Goal: Find contact information: Find contact information

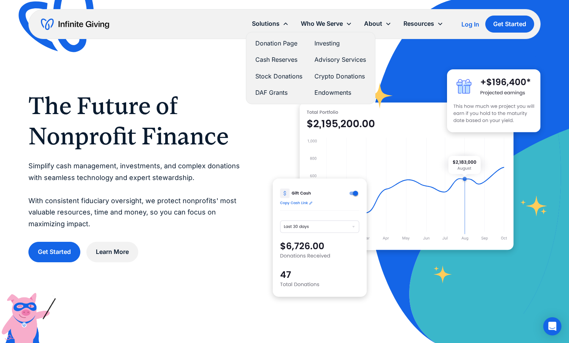
click at [282, 42] on link "Donation Page" at bounding box center [278, 43] width 47 height 10
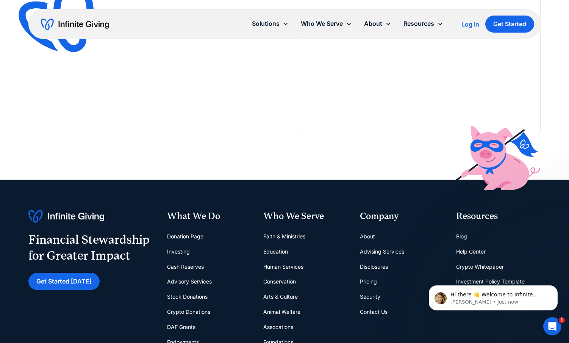
scroll to position [1569, 0]
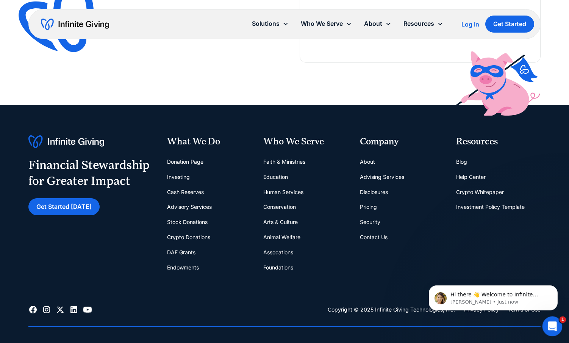
click at [555, 321] on div "Open Intercom Messenger" at bounding box center [551, 325] width 25 height 25
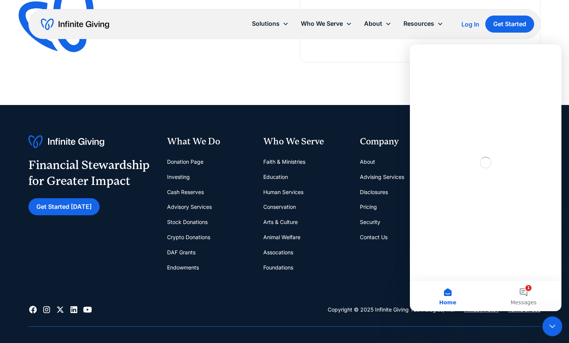
scroll to position [0, 0]
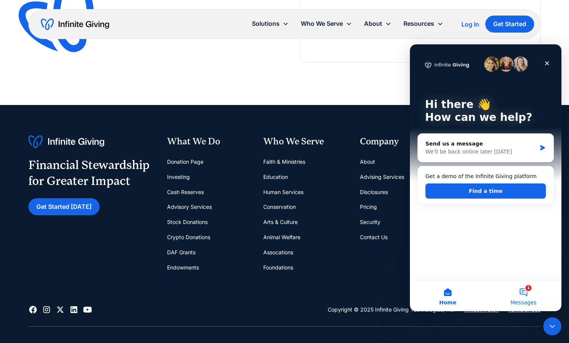
click at [524, 295] on button "1 Messages" at bounding box center [524, 296] width 76 height 30
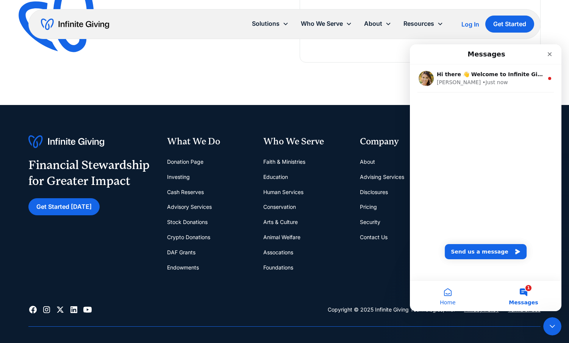
click at [457, 297] on button "Home" at bounding box center [448, 296] width 76 height 30
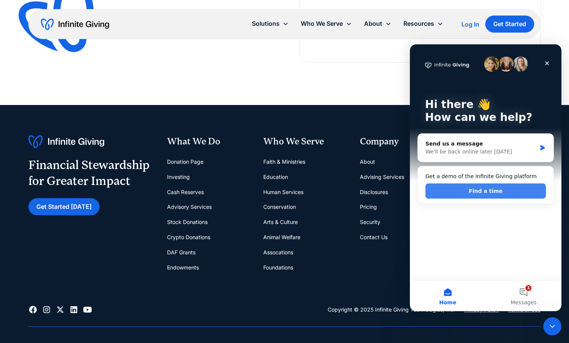
click at [479, 188] on button "Find a time" at bounding box center [485, 190] width 120 height 15
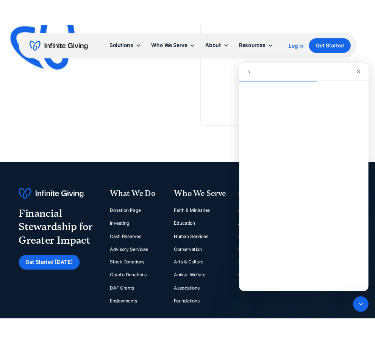
scroll to position [1567, 0]
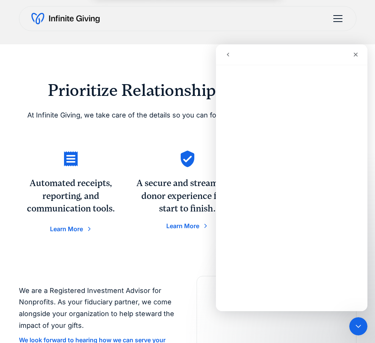
click at [227, 56] on icon "go back" at bounding box center [228, 55] width 6 height 6
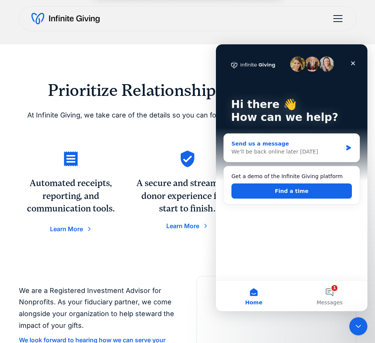
click at [349, 151] on div "Send us a message We'll be back online later [DATE]" at bounding box center [292, 148] width 136 height 28
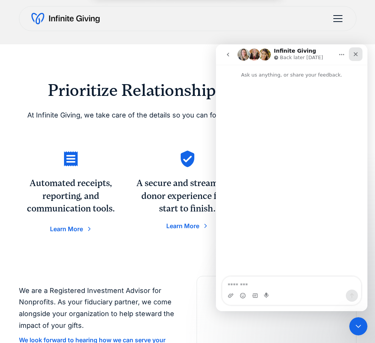
click at [356, 50] on div "Close" at bounding box center [356, 54] width 14 height 14
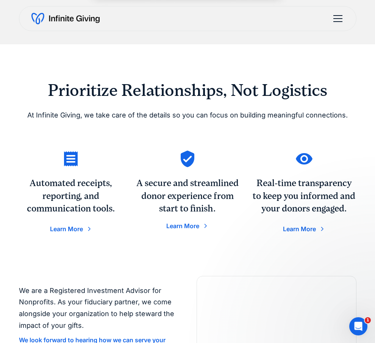
click at [356, 52] on div "Prioritize Relationships, Not Logistics At Infinite Giving, we take care of the…" at bounding box center [188, 160] width 338 height 232
click at [337, 21] on div "menu" at bounding box center [337, 21] width 9 height 1
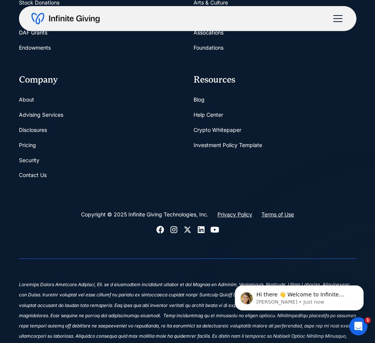
scroll to position [2342, 0]
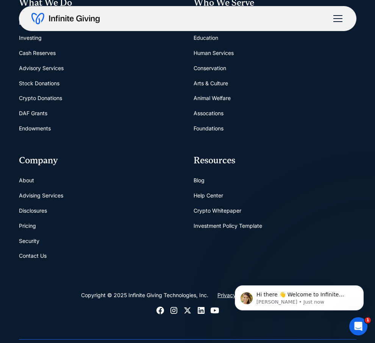
click at [41, 256] on link "Contact Us" at bounding box center [33, 255] width 28 height 15
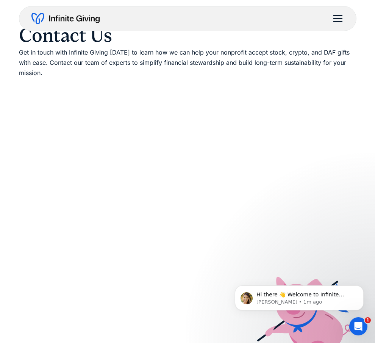
scroll to position [96, 0]
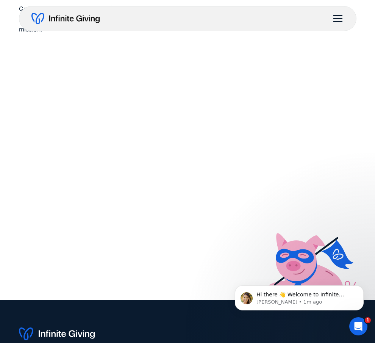
click at [309, 238] on img at bounding box center [306, 270] width 99 height 74
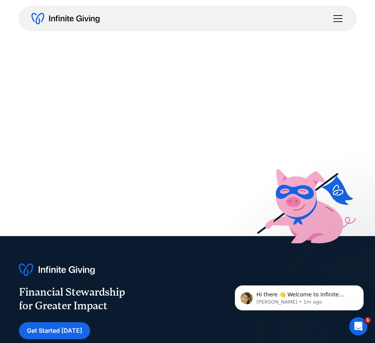
click at [338, 175] on img at bounding box center [306, 206] width 99 height 74
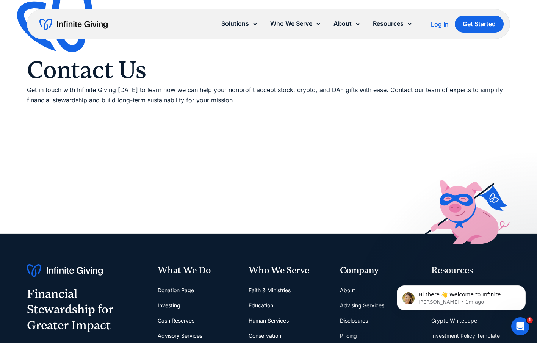
scroll to position [0, 0]
